Goal: Navigation & Orientation: Find specific page/section

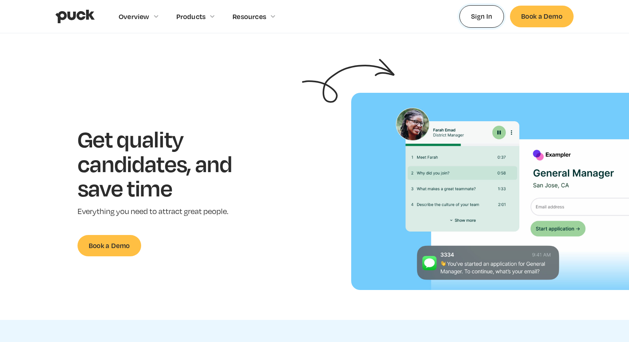
click at [487, 24] on link "Sign In" at bounding box center [482, 16] width 45 height 22
click at [479, 19] on link "Sign In" at bounding box center [482, 16] width 45 height 22
click at [483, 19] on link "Sign In" at bounding box center [482, 16] width 45 height 22
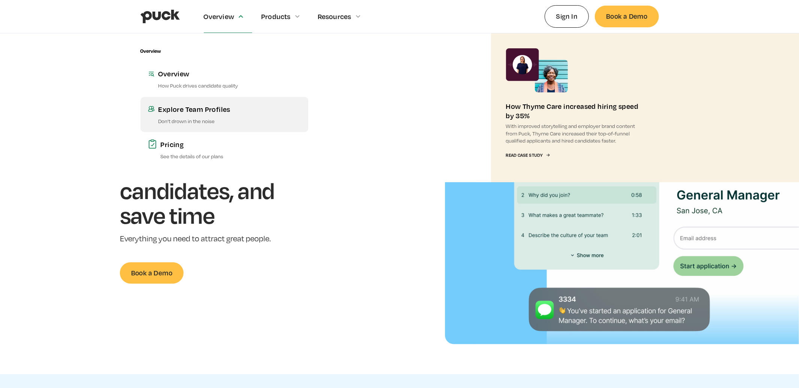
click at [194, 115] on link "Explore Team Profiles Don’t drown in the noise" at bounding box center [224, 114] width 168 height 35
